Goal: Obtain resource: Download file/media

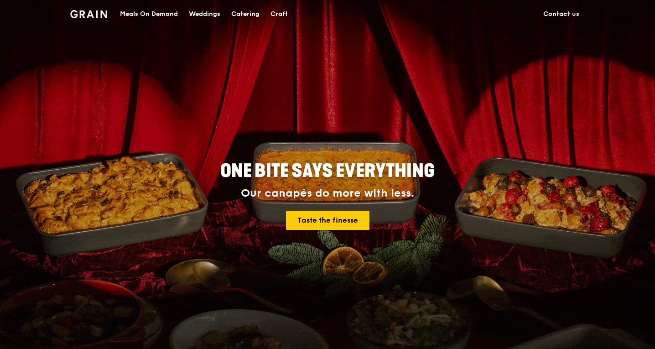
click at [250, 12] on div "Catering" at bounding box center [245, 13] width 28 height 27
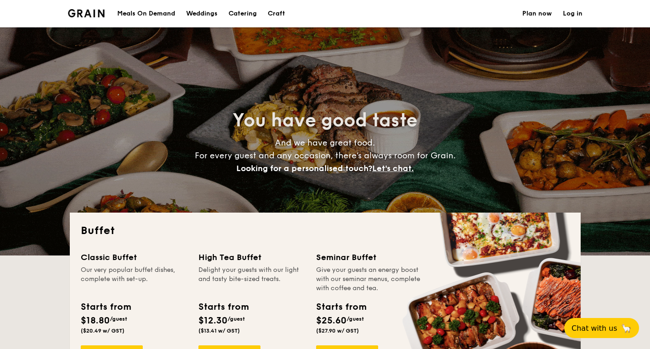
select select
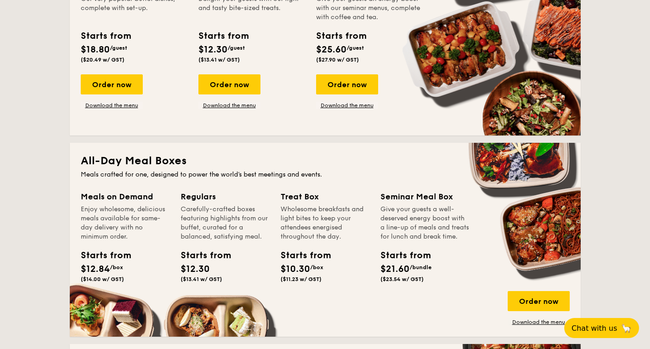
scroll to position [274, 0]
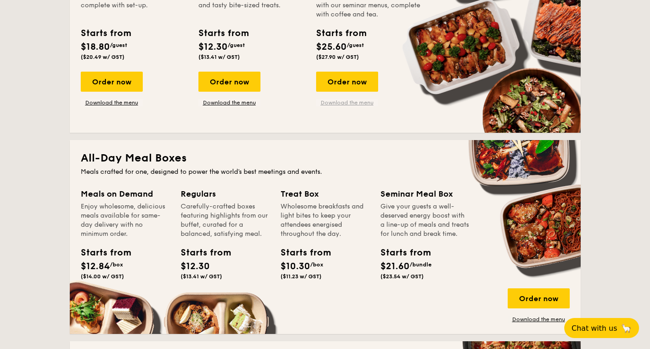
click at [343, 101] on link "Download the menu" at bounding box center [347, 102] width 62 height 7
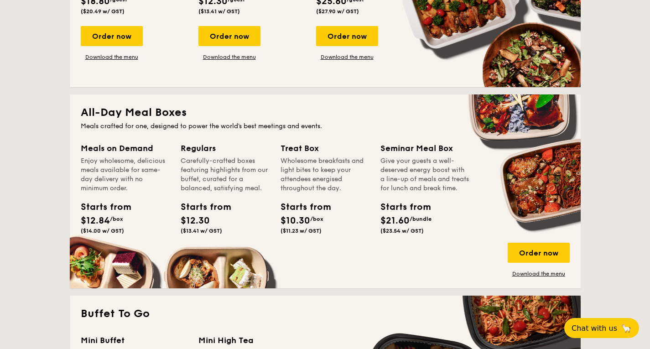
scroll to position [547, 0]
